Goal: Task Accomplishment & Management: Use online tool/utility

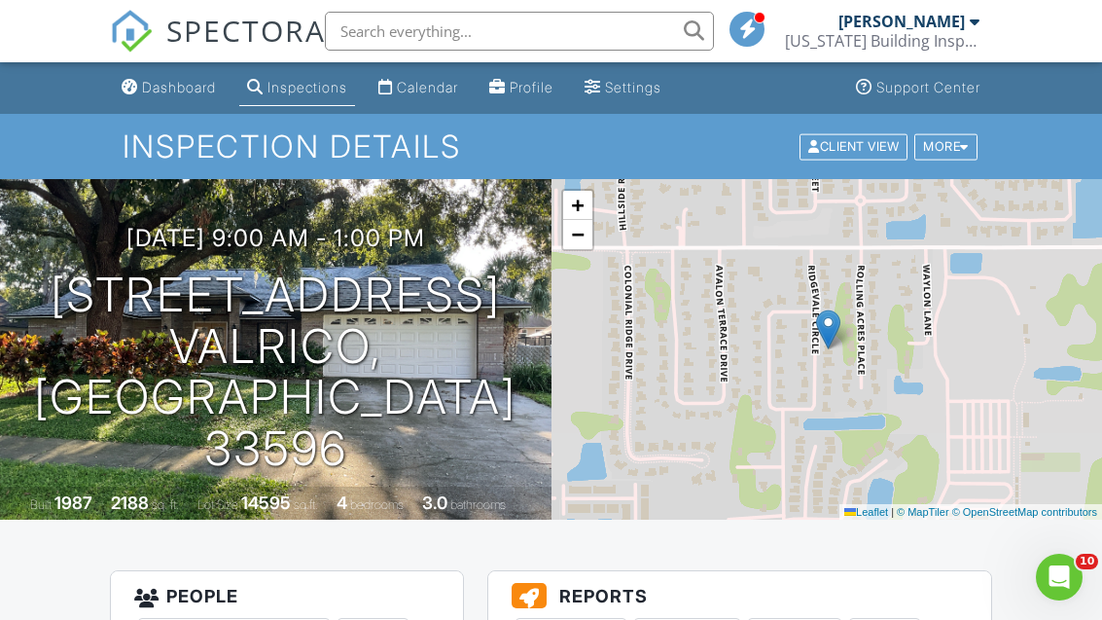
click at [458, 86] on div "Calendar" at bounding box center [427, 87] width 61 height 17
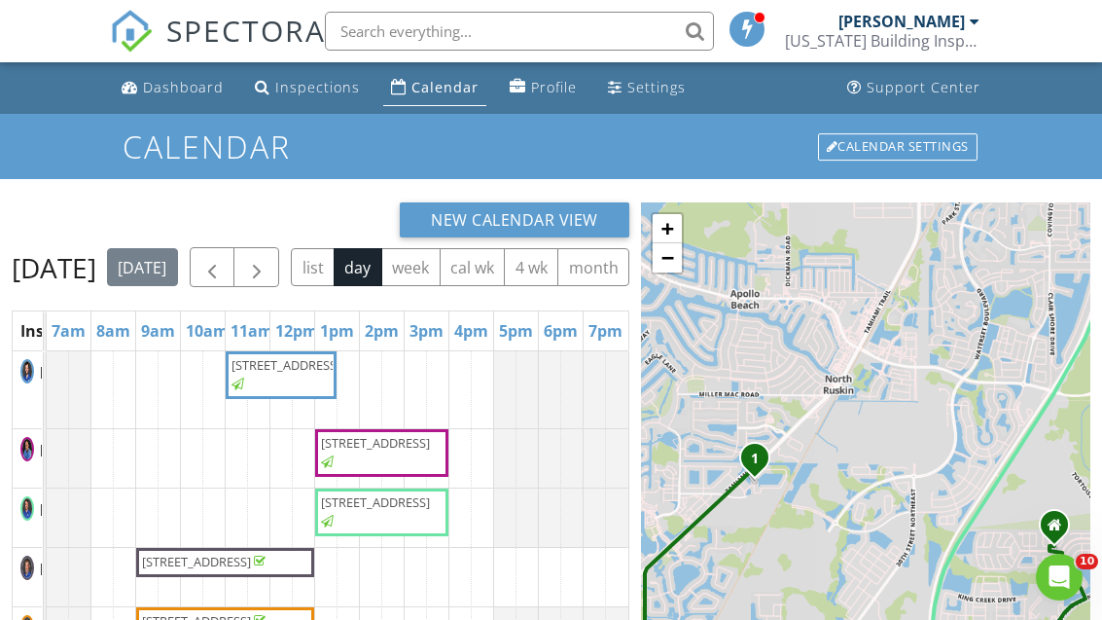
click at [279, 264] on button "button" at bounding box center [257, 267] width 46 height 40
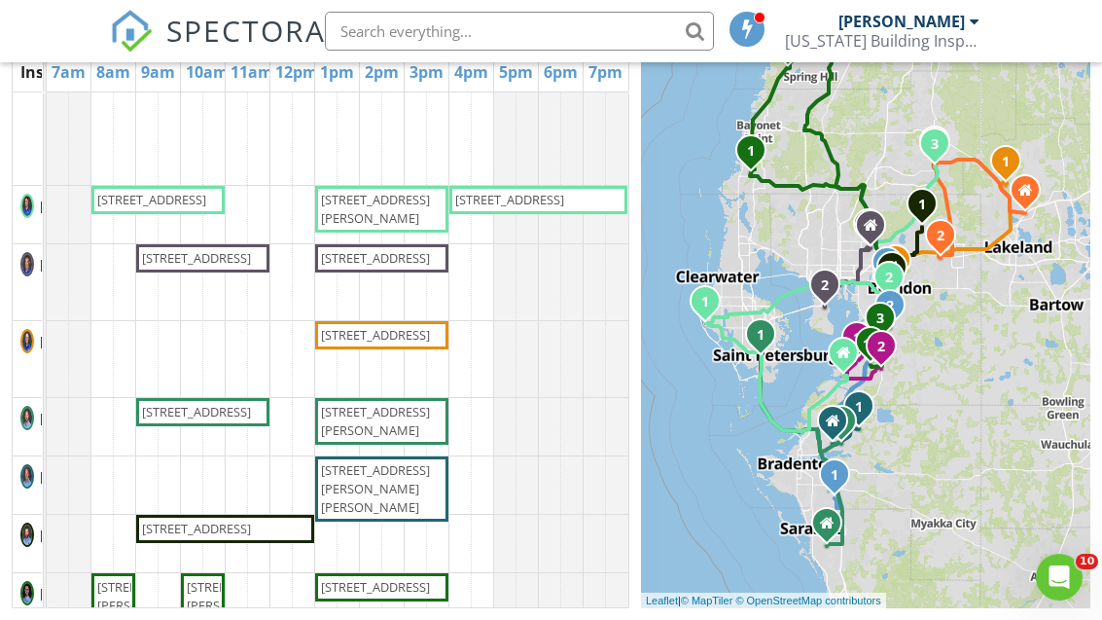
scroll to position [210, 0]
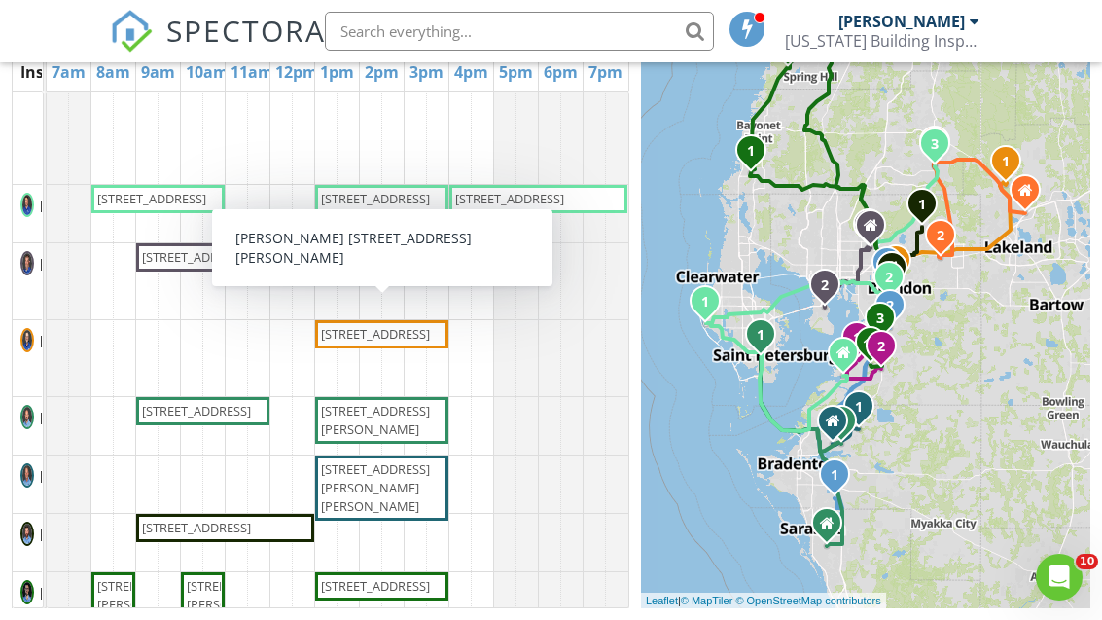
click at [342, 342] on span "10850 Country Haven Dr, Lakeland 33809" at bounding box center [375, 334] width 109 height 18
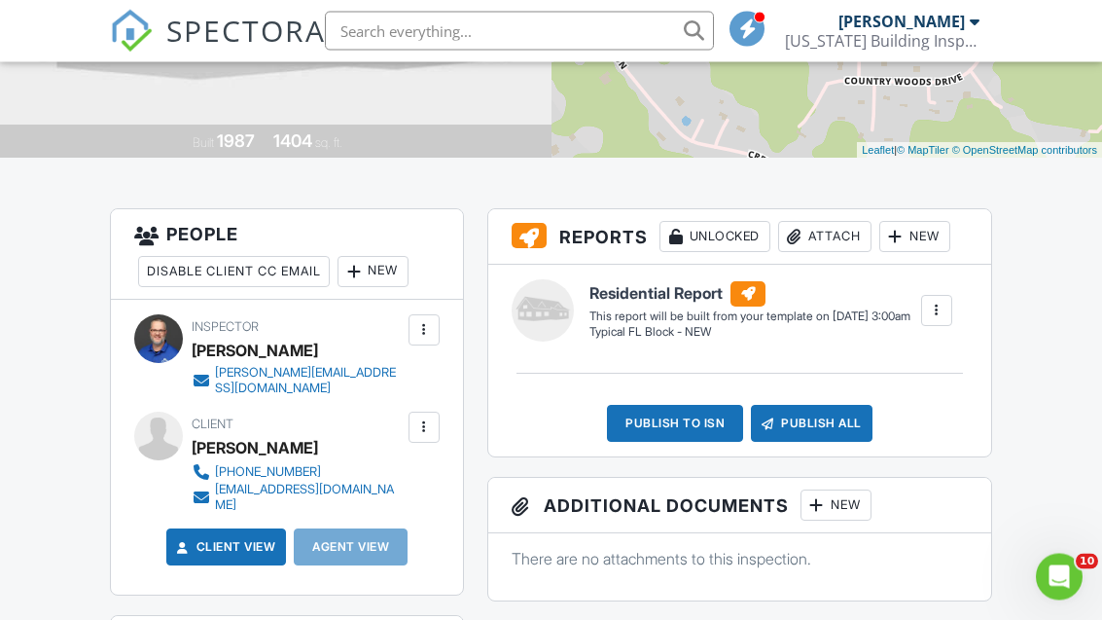
scroll to position [364, 0]
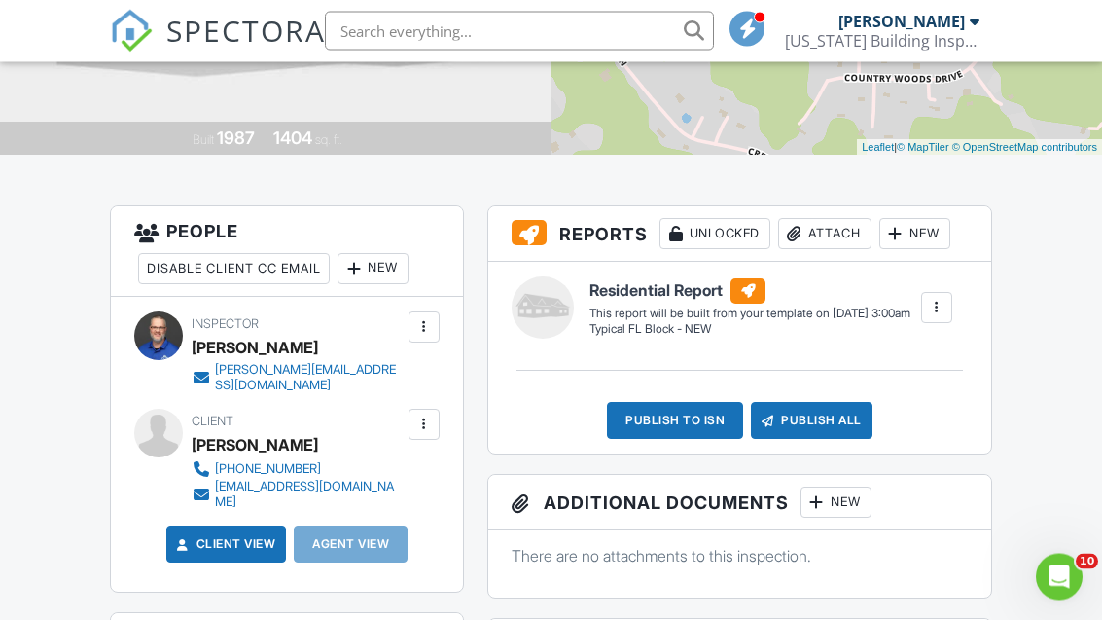
click at [947, 237] on div "New" at bounding box center [915, 234] width 71 height 31
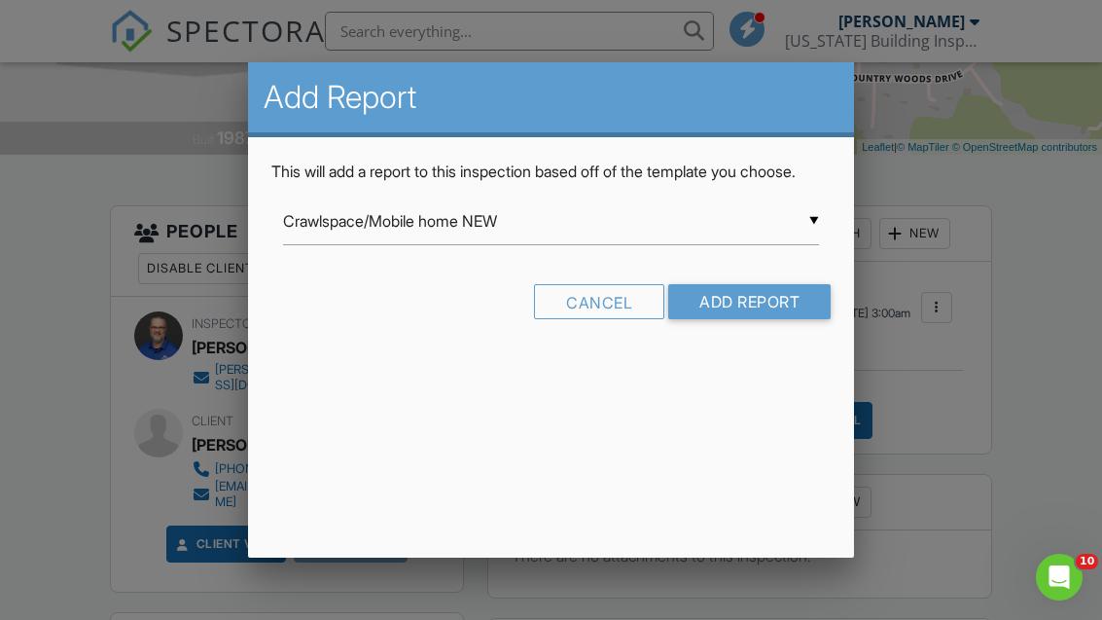
click at [774, 245] on input "Crawlspace/Mobile home NEW" at bounding box center [551, 222] width 536 height 48
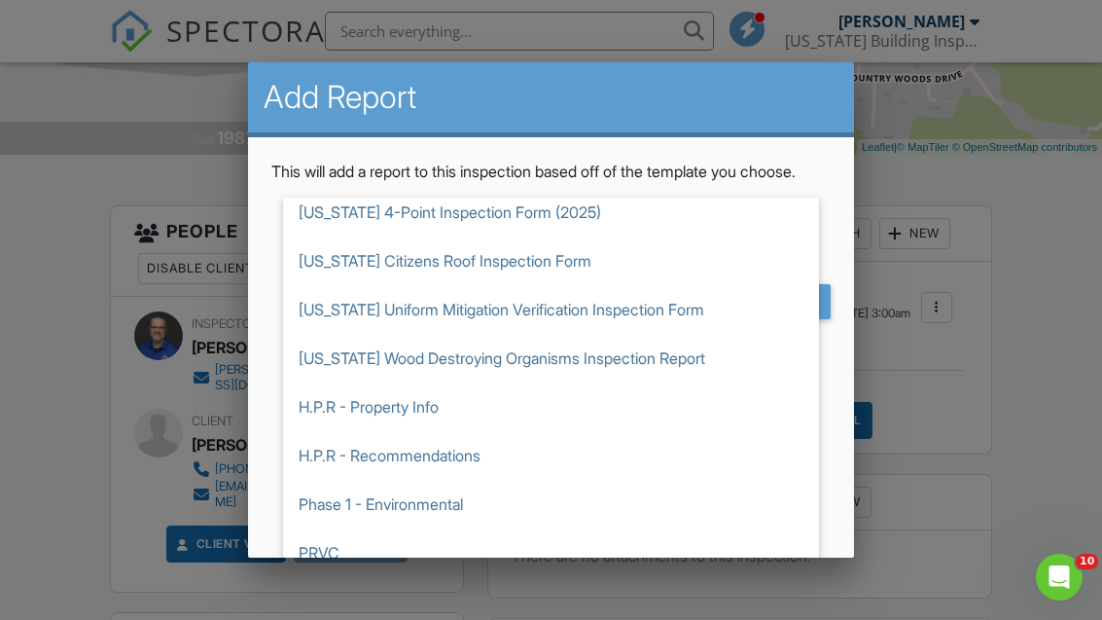
scroll to position [915, 0]
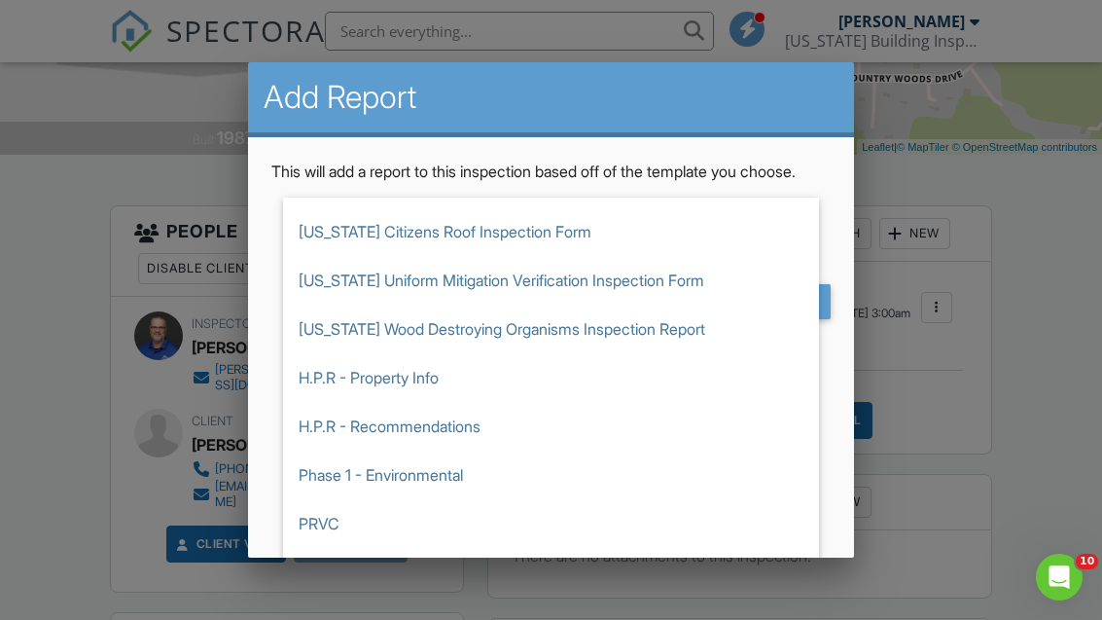
click at [333, 353] on span "[US_STATE] Wood Destroying Organisms Inspection Report" at bounding box center [551, 329] width 536 height 49
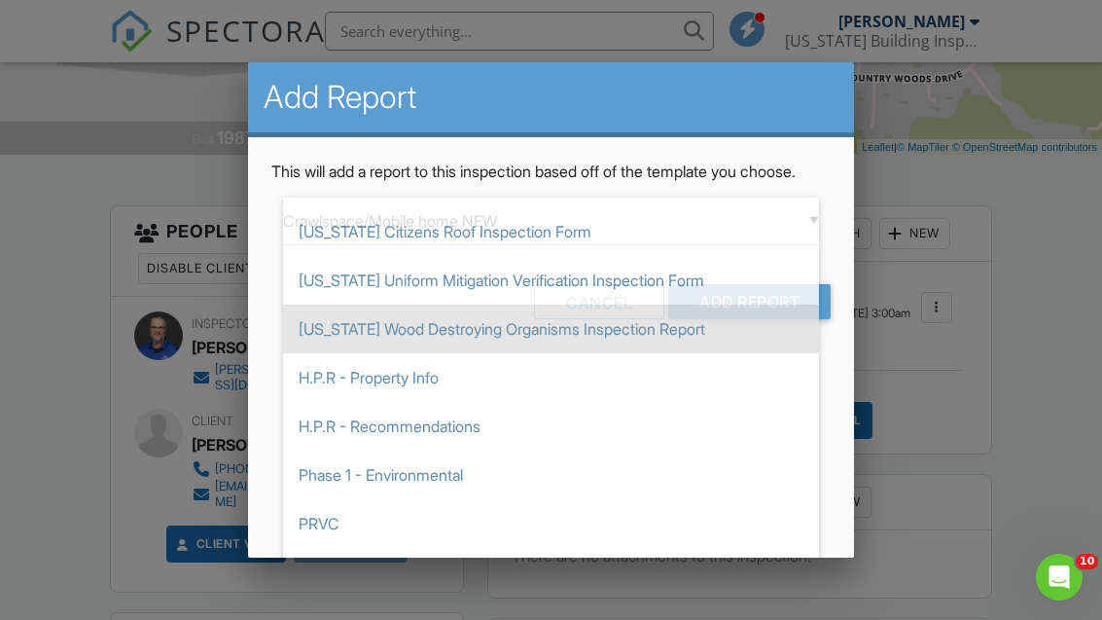
type input "[US_STATE] Wood Destroying Organisms Inspection Report"
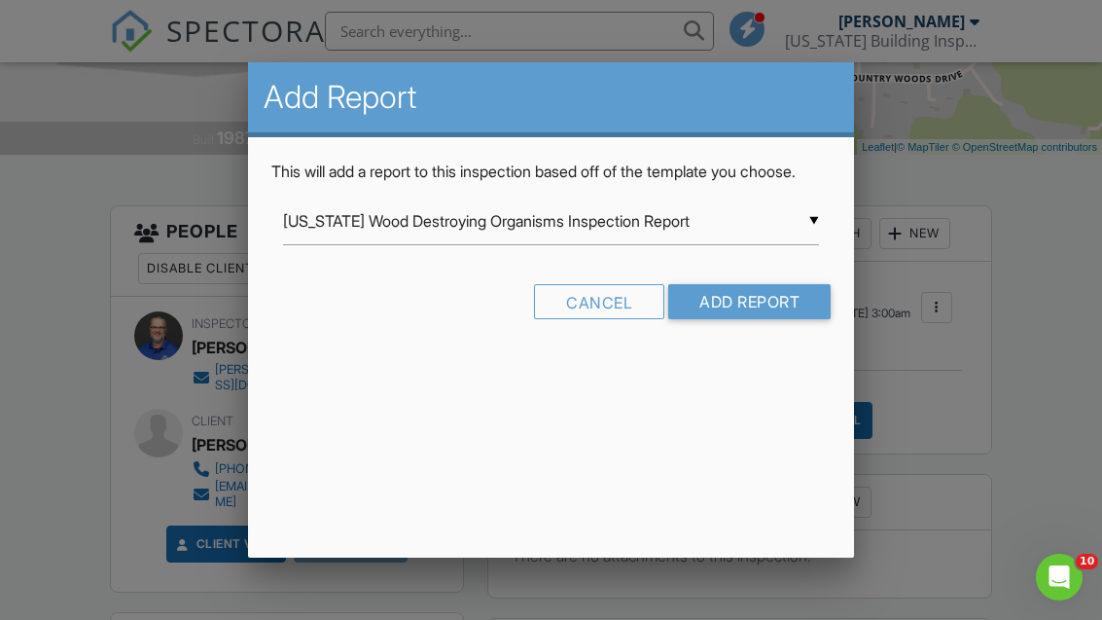
scroll to position [0, 0]
click at [764, 319] on input "Add Report" at bounding box center [749, 301] width 162 height 35
